Goal: Information Seeking & Learning: Check status

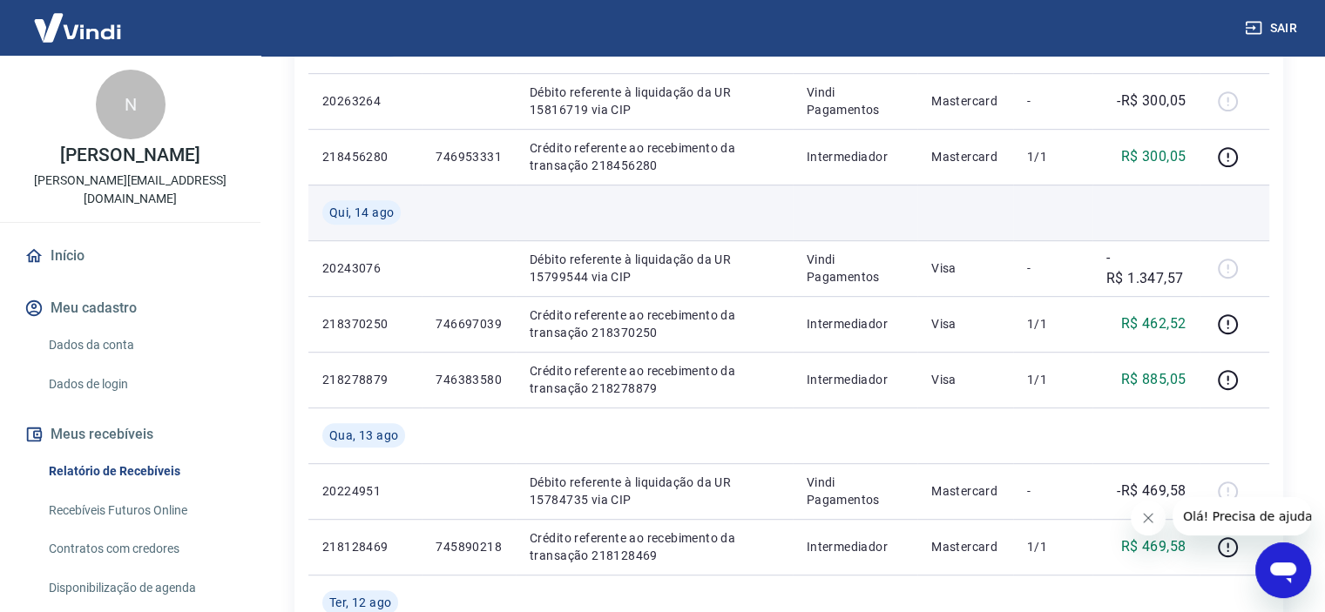
scroll to position [871, 0]
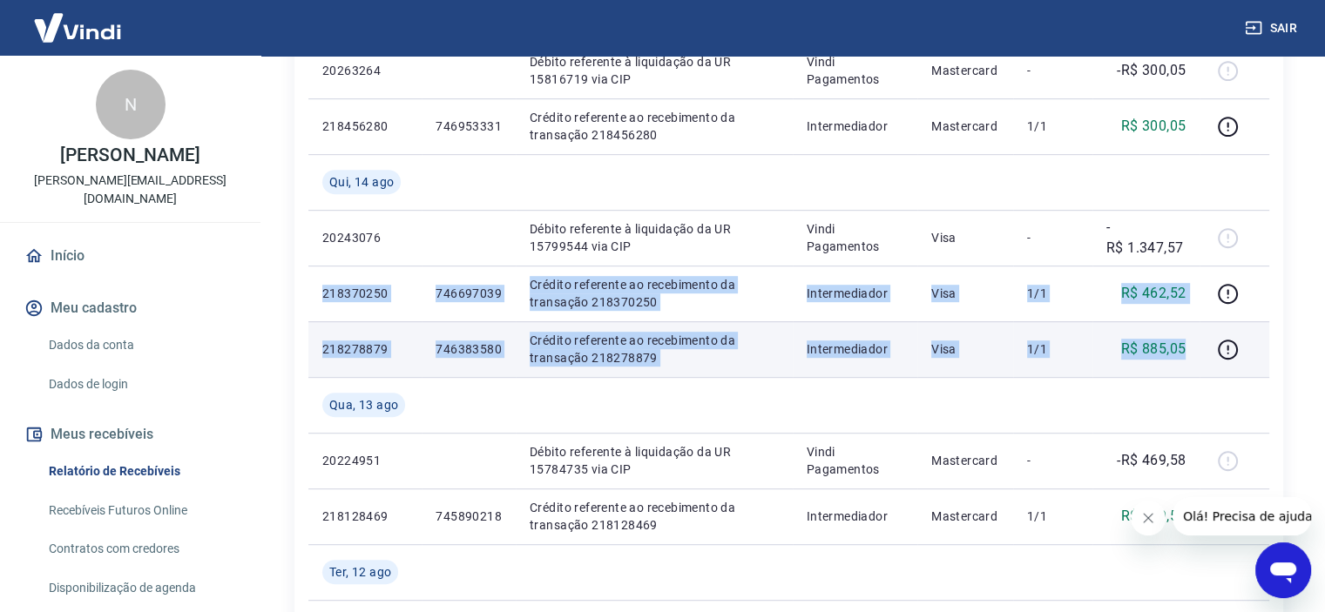
drag, startPoint x: 321, startPoint y: 288, endPoint x: 1187, endPoint y: 359, distance: 869.5
click at [1187, 359] on tbody "[DATE] 218984475 748649713 Crédito referente ao recebimento da transação 218984…" at bounding box center [788, 265] width 961 height 1561
copy tbody "218370250 746697039 Crédito referente ao recebimento da transação 218370250 Int…"
